Goal: Find specific page/section: Find specific page/section

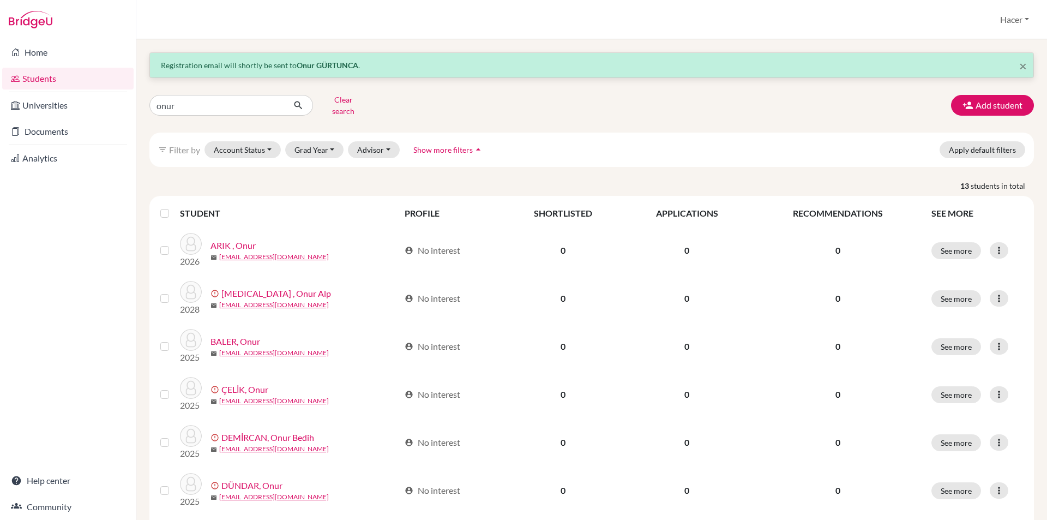
click at [38, 75] on link "Students" at bounding box center [67, 79] width 131 height 22
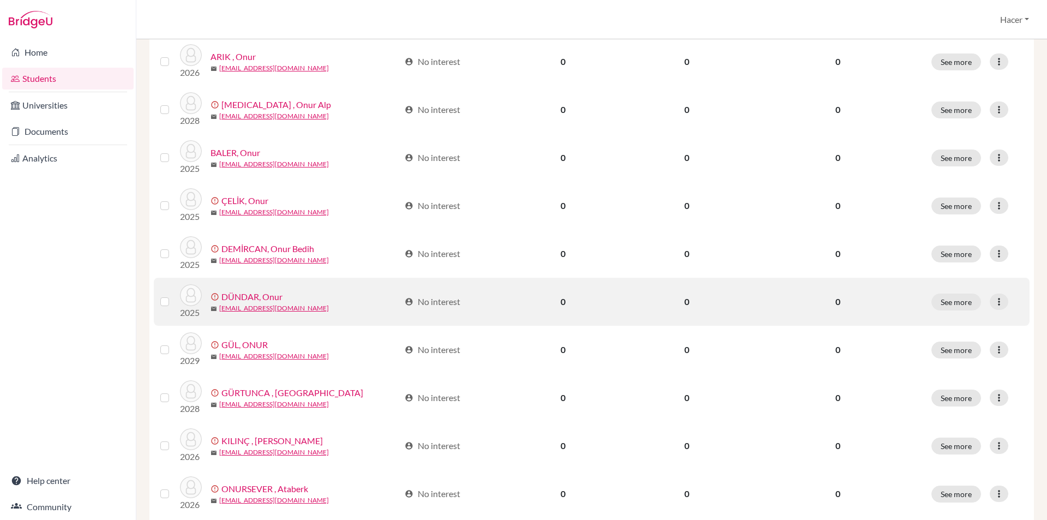
scroll to position [315, 0]
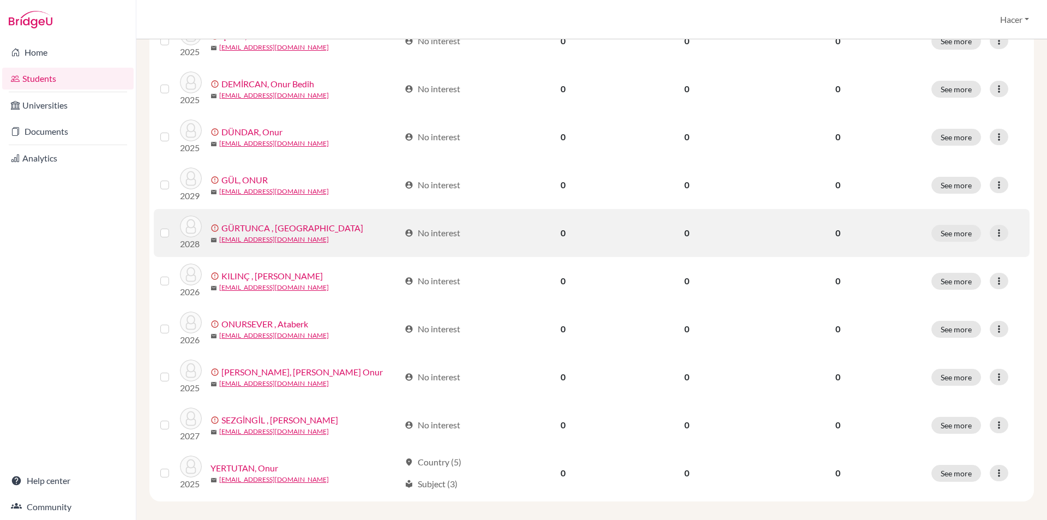
click at [269, 221] on link "GÜRTUNCA , [GEOGRAPHIC_DATA]" at bounding box center [292, 227] width 142 height 13
